Goal: Book appointment/travel/reservation

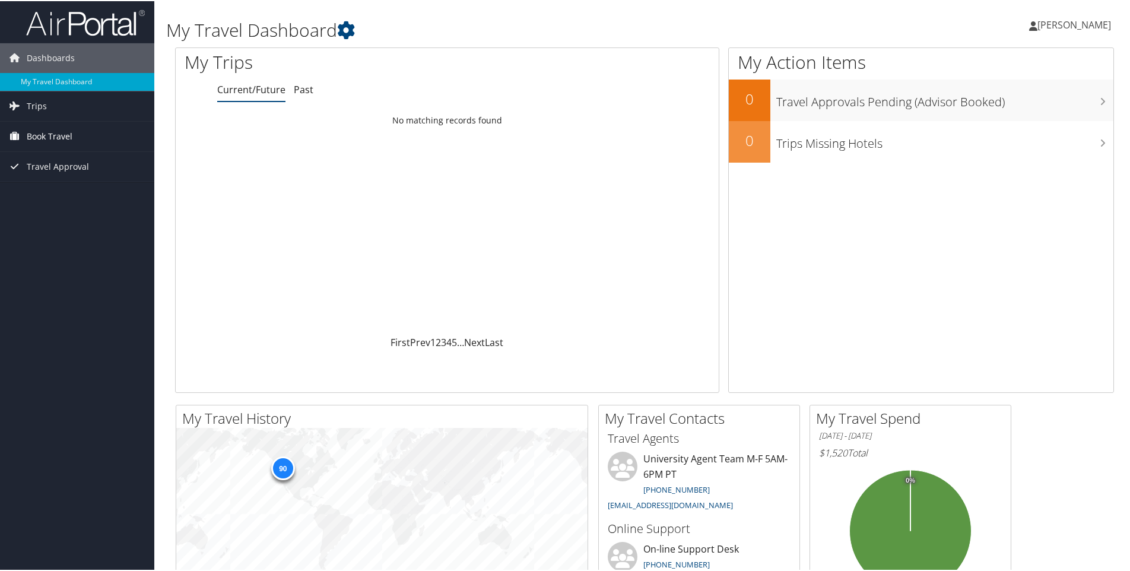
click at [72, 137] on link "Book Travel" at bounding box center [77, 136] width 154 height 30
